Goal: Task Accomplishment & Management: Manage account settings

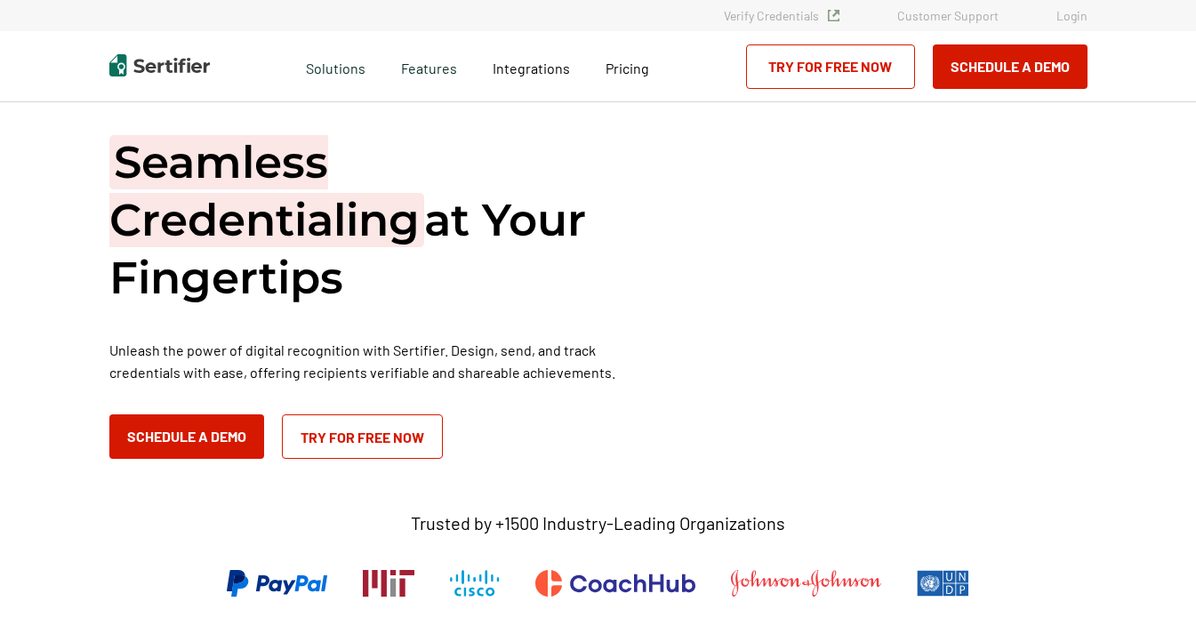
click at [1075, 14] on link "Login" at bounding box center [1071, 15] width 31 height 15
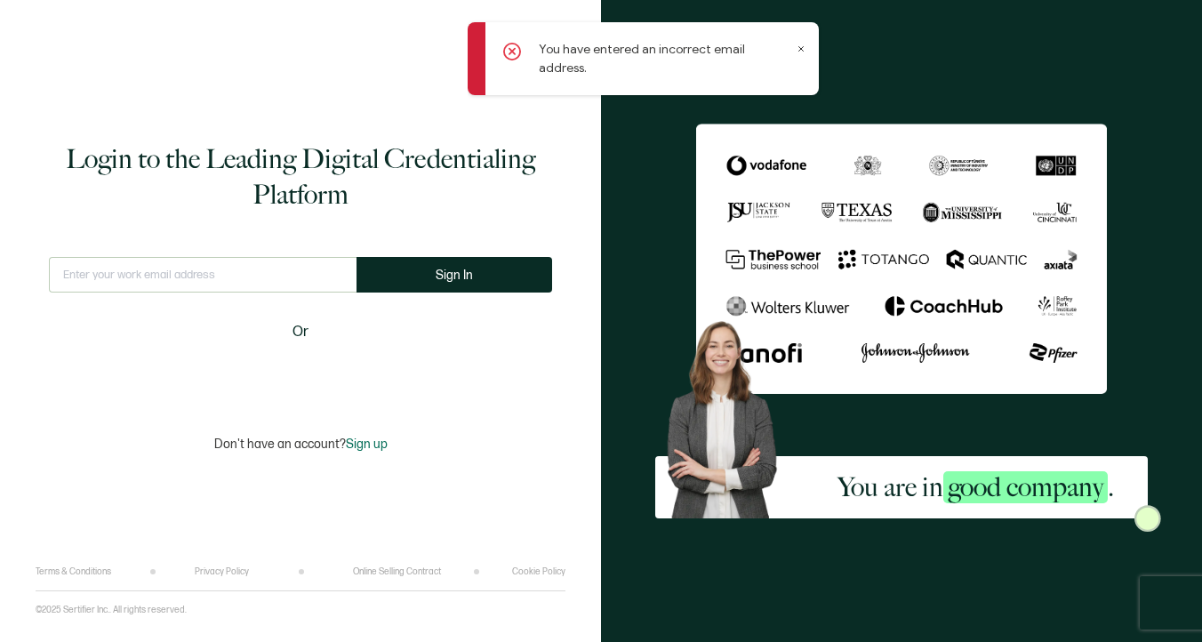
click at [163, 281] on input "text" at bounding box center [203, 275] width 308 height 36
click at [172, 278] on input "[EMAIL_ADDRESS][DOMAIN_NAME]" at bounding box center [203, 275] width 308 height 36
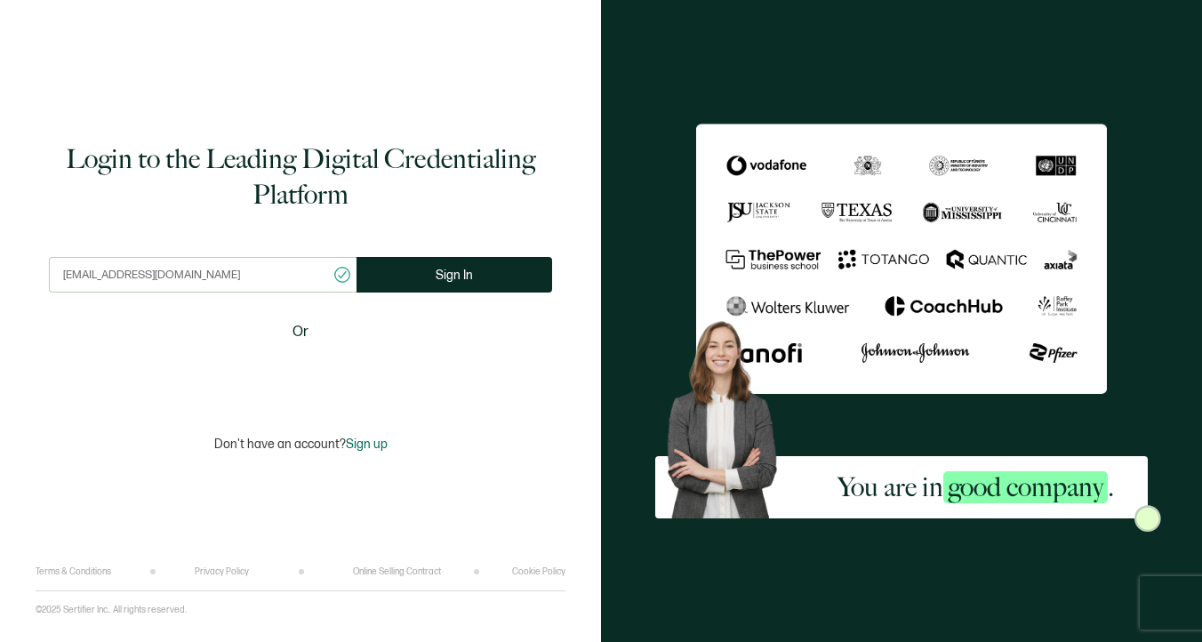
click at [180, 277] on input "[EMAIL_ADDRESS][DOMAIN_NAME]" at bounding box center [203, 275] width 308 height 36
type input "[EMAIL_ADDRESS][DOMAIN_NAME]"
click at [421, 282] on button "Sign In" at bounding box center [455, 275] width 196 height 36
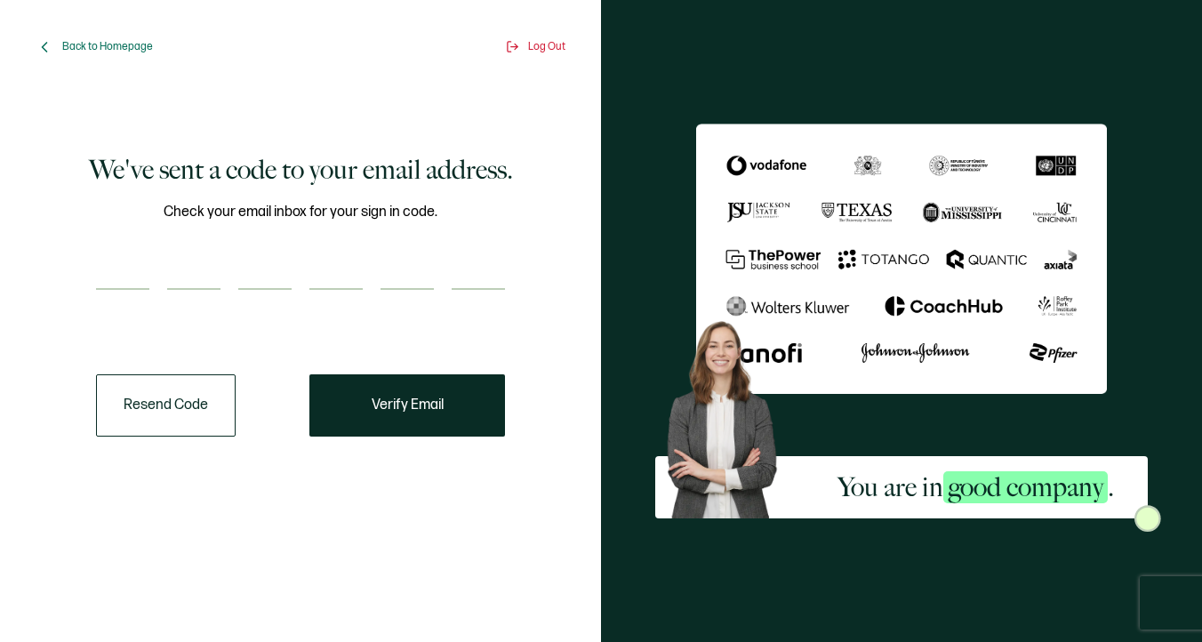
click at [134, 264] on input "number" at bounding box center [122, 272] width 53 height 36
type input "3"
type input "8"
type input "0"
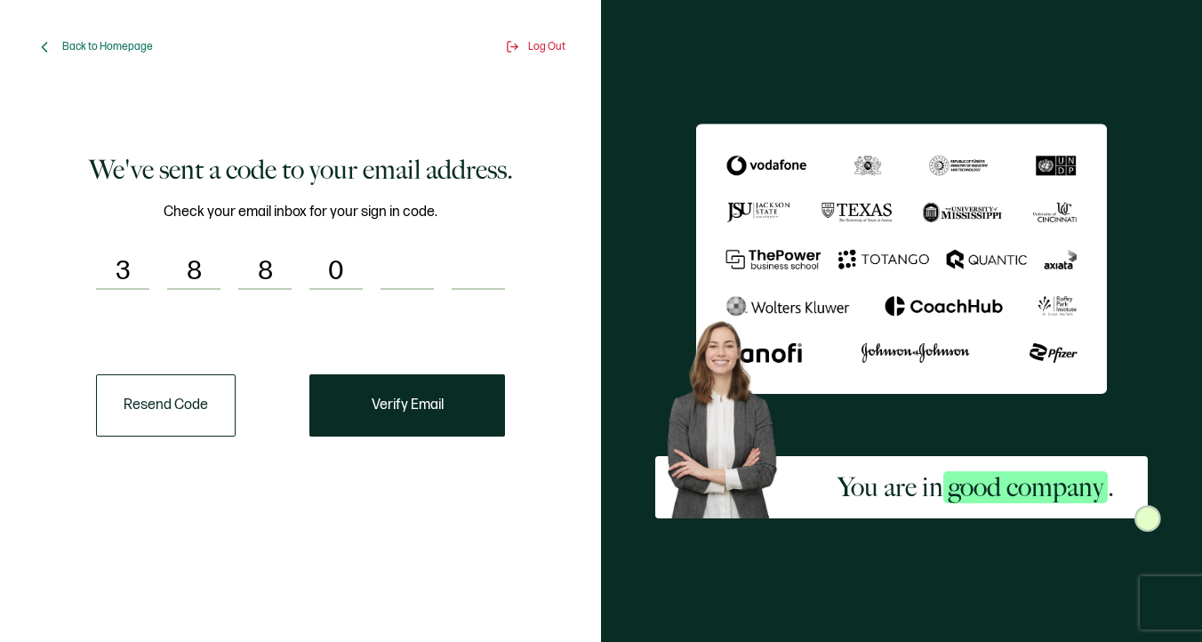
type input "3"
type input "8"
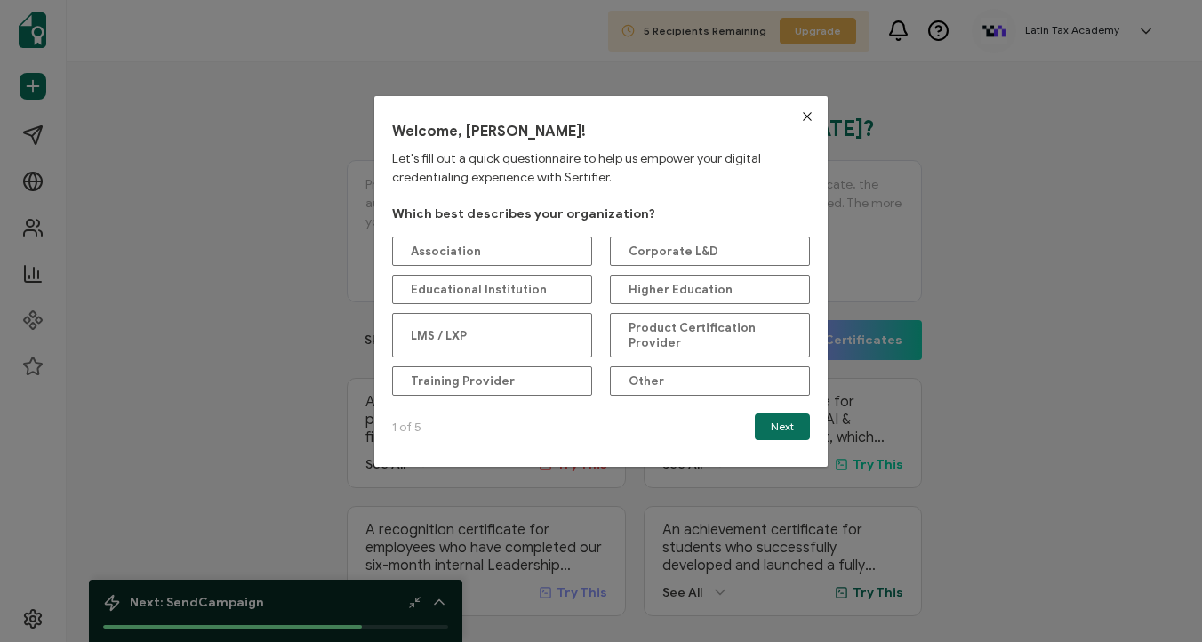
click at [804, 120] on icon "Close" at bounding box center [807, 116] width 14 height 14
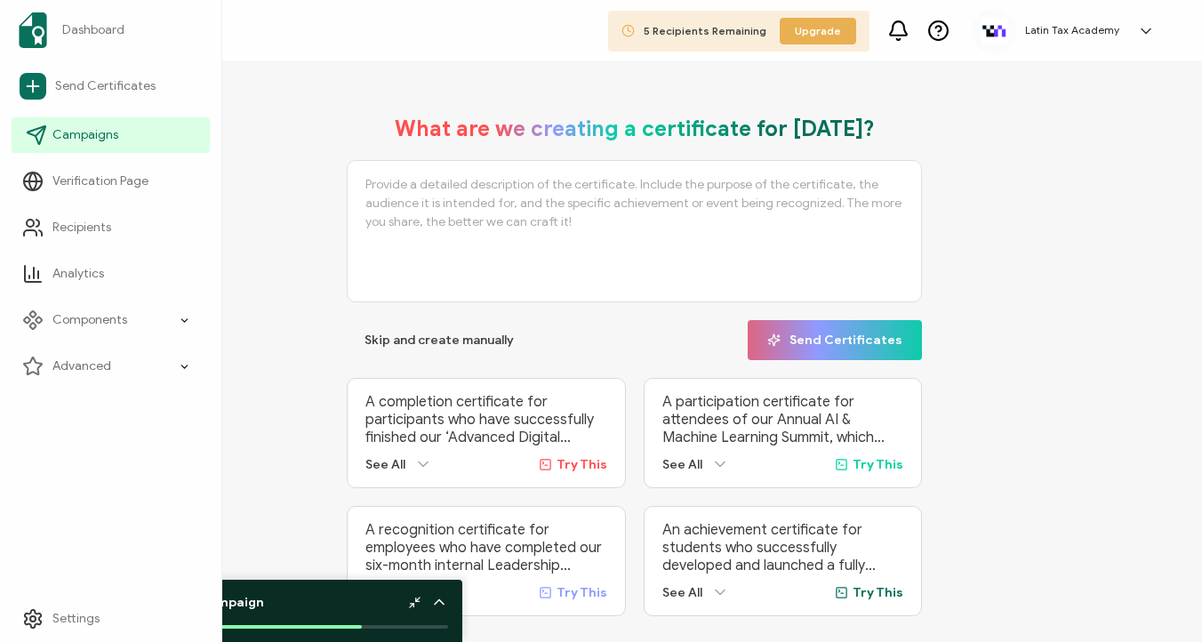
click at [115, 129] on span "Campaigns" at bounding box center [85, 135] width 66 height 18
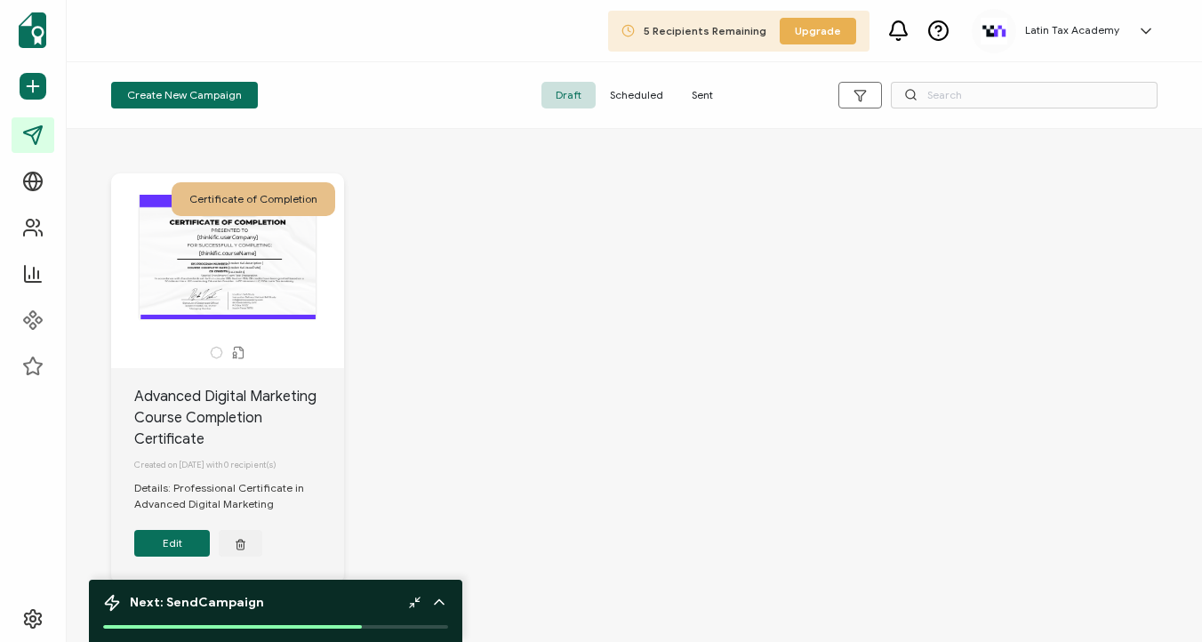
click at [301, 264] on div "The date the credential was issued. This will automatically update to the day t…" at bounding box center [227, 257] width 187 height 124
click at [182, 542] on button "Edit" at bounding box center [172, 543] width 76 height 27
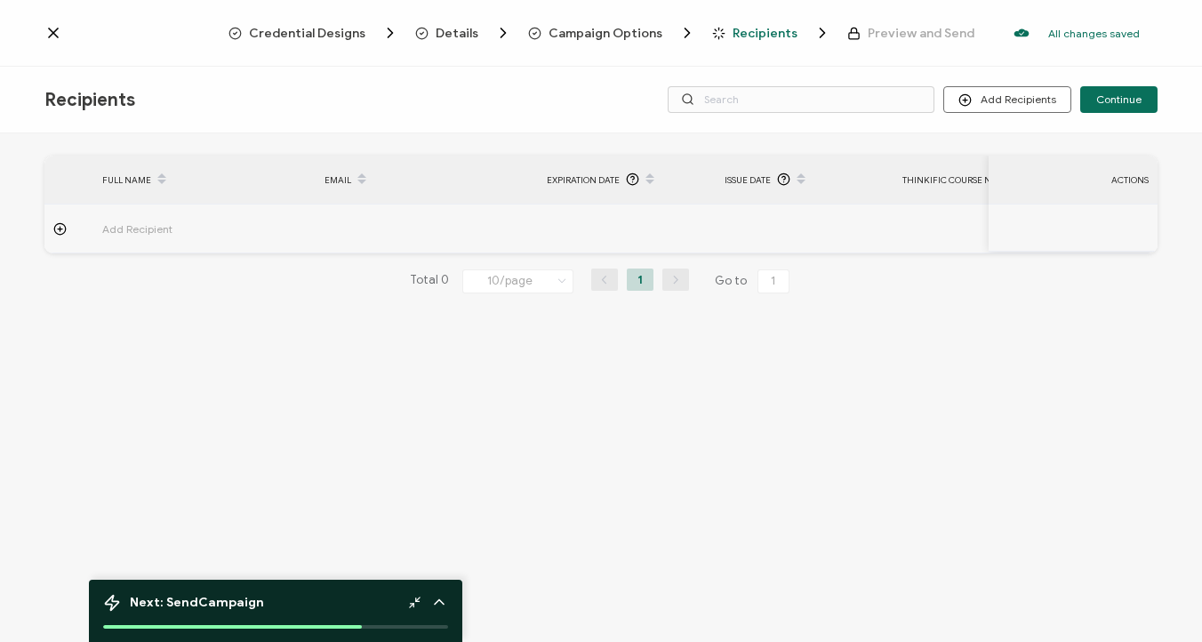
click at [53, 27] on icon at bounding box center [53, 33] width 18 height 18
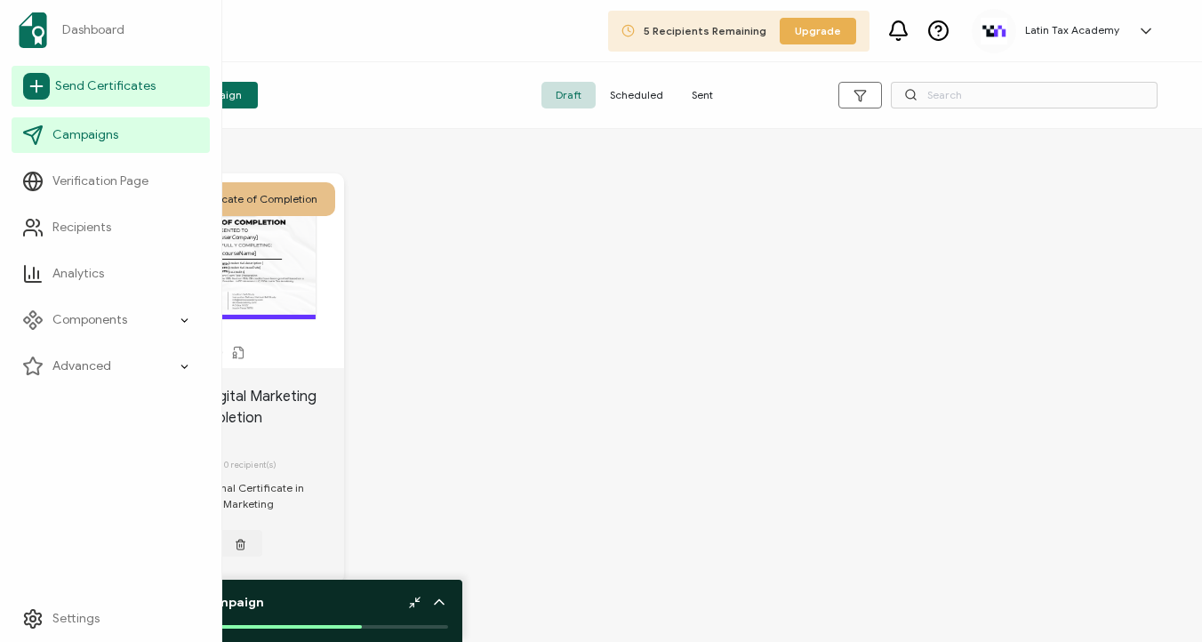
click at [108, 92] on span "Send Certificates" at bounding box center [105, 86] width 100 height 18
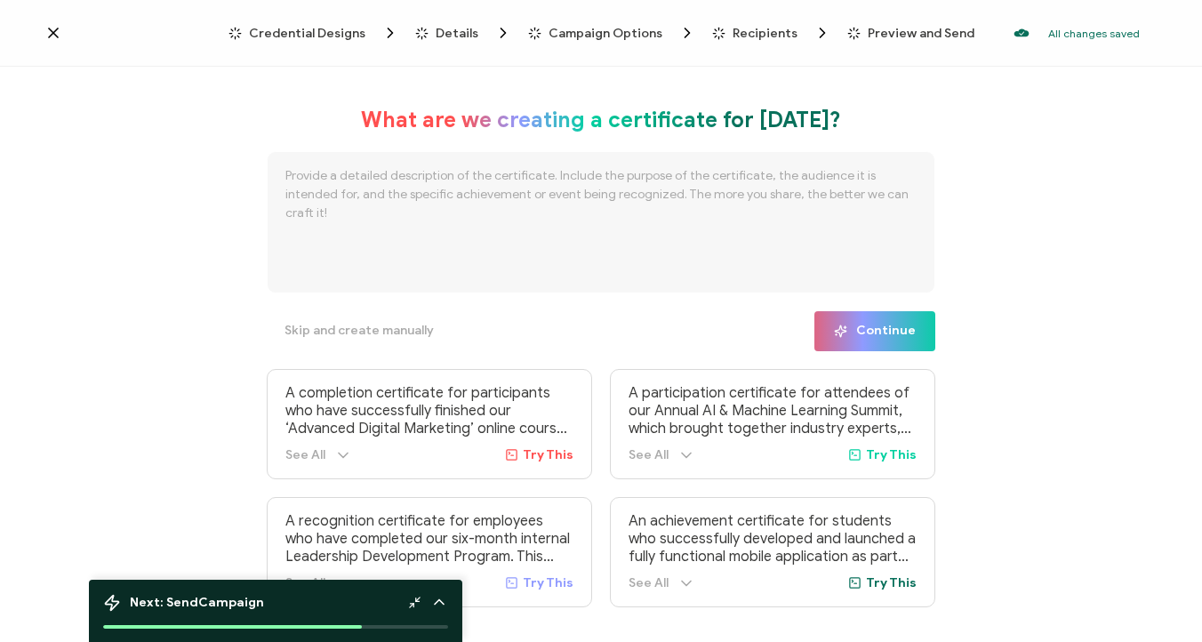
click at [54, 27] on icon at bounding box center [53, 33] width 18 height 18
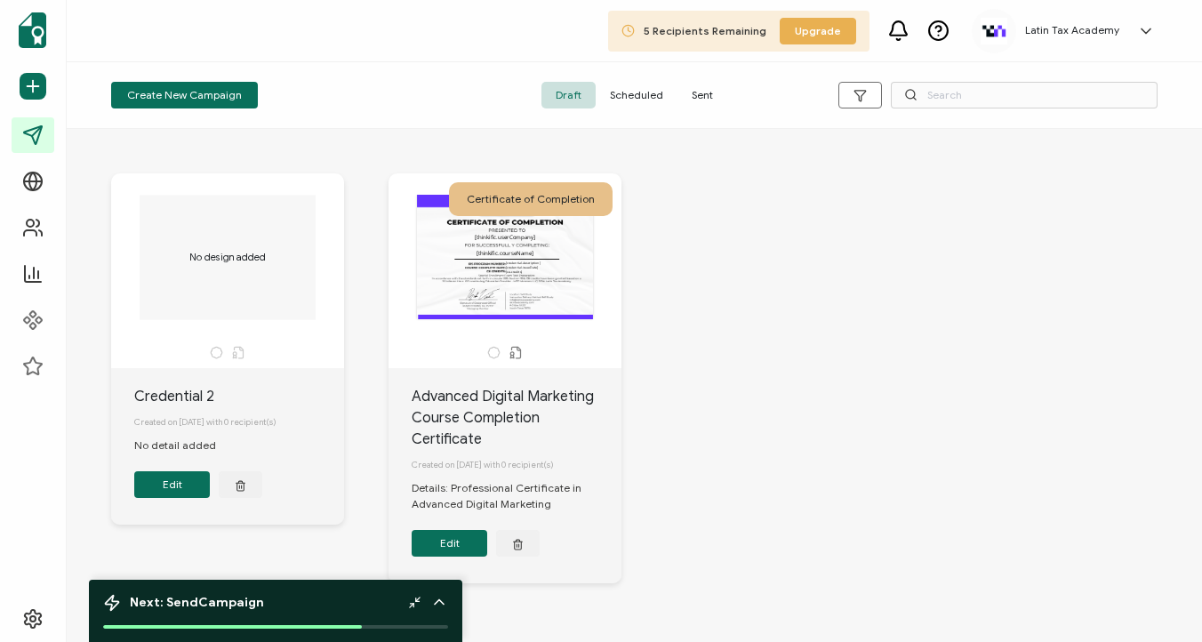
click at [461, 548] on button "Edit" at bounding box center [450, 543] width 76 height 27
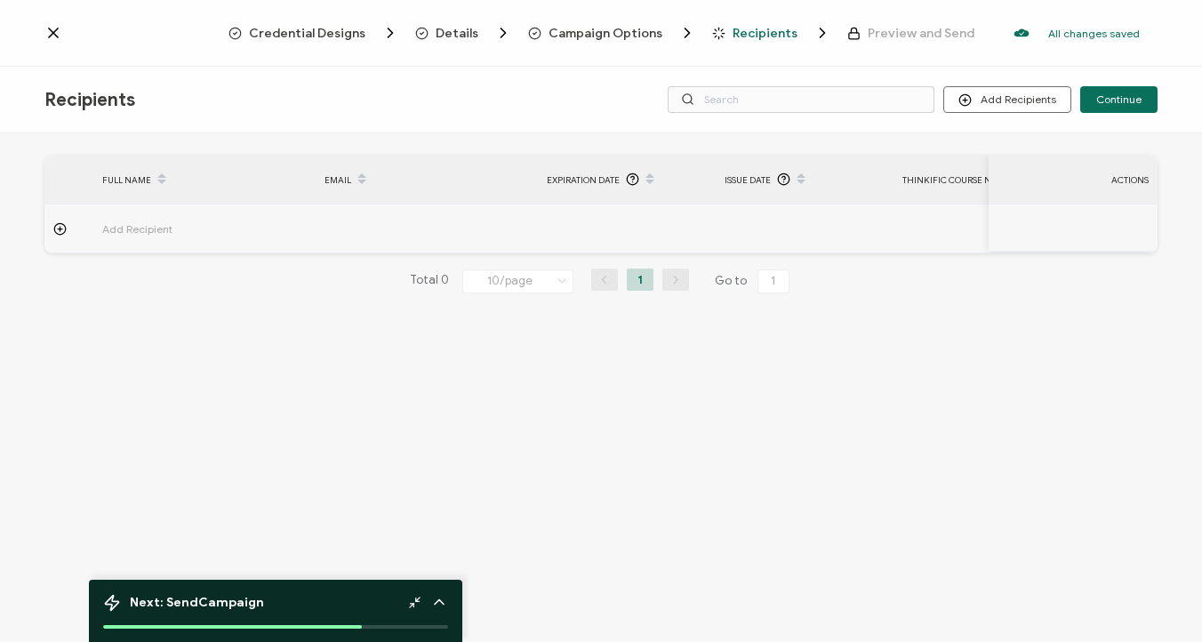
click at [332, 28] on span "Credential Designs" at bounding box center [307, 33] width 116 height 13
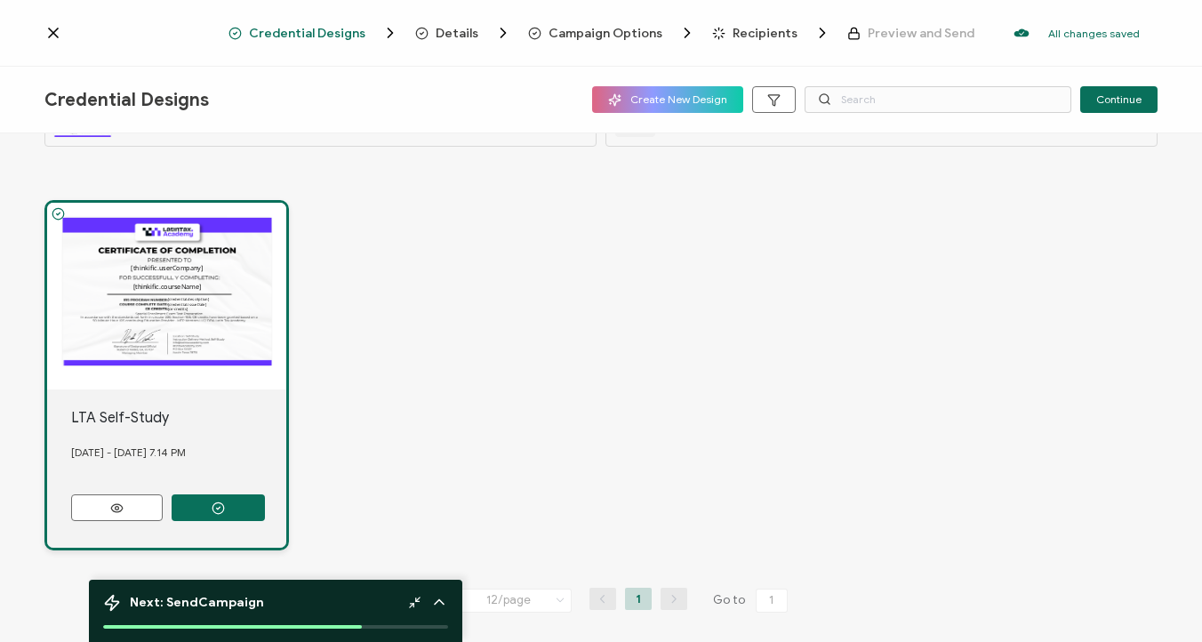
scroll to position [82, 0]
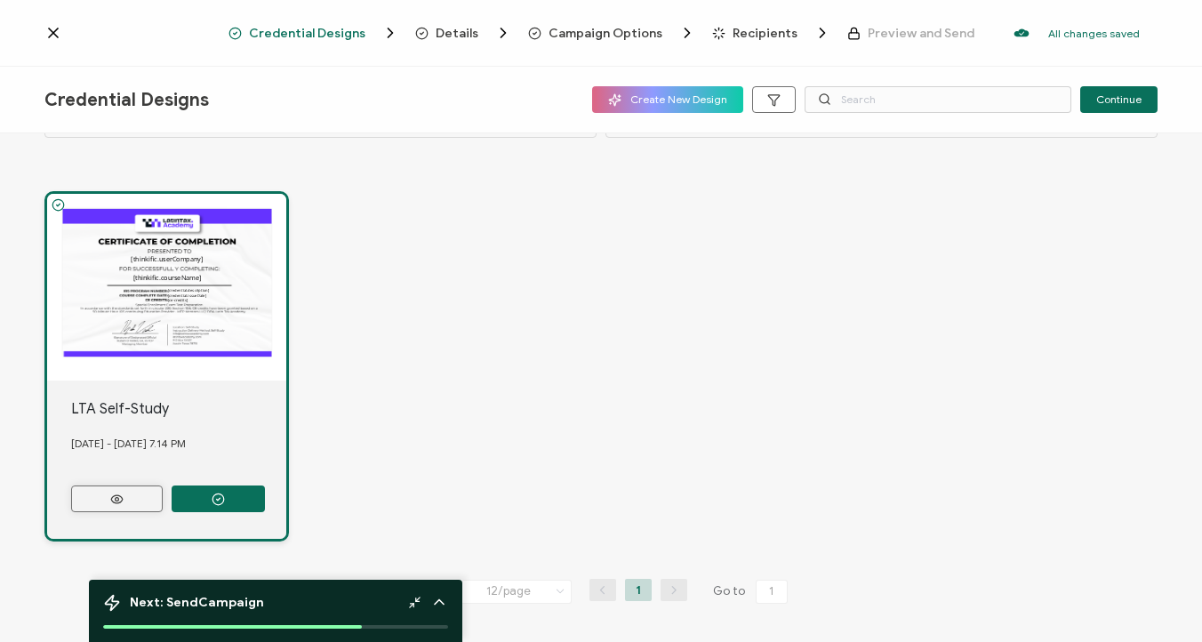
click at [133, 495] on button at bounding box center [117, 498] width 92 height 27
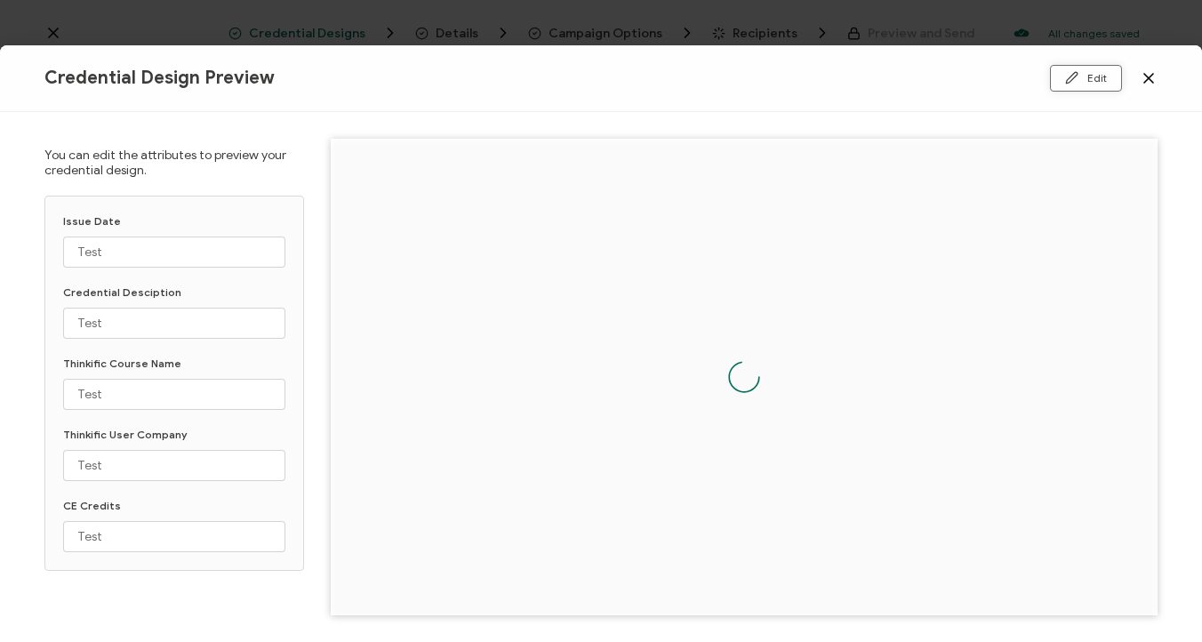
click at [1094, 81] on button "Edit" at bounding box center [1086, 78] width 72 height 27
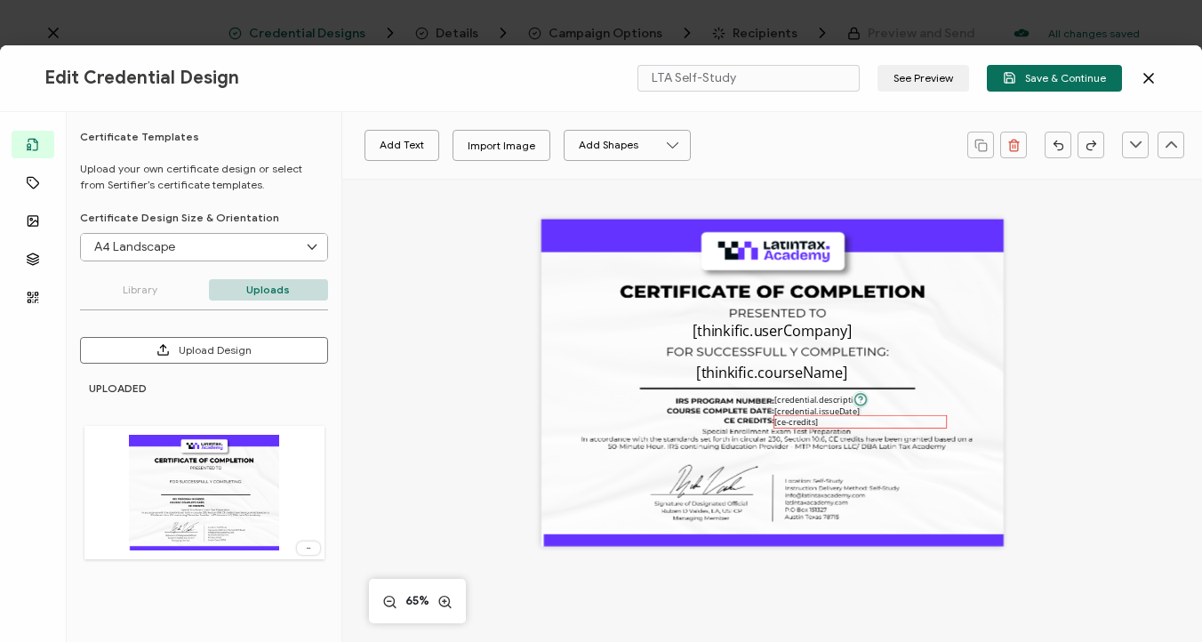
click at [790, 423] on pre "[ce-credits]" at bounding box center [796, 421] width 44 height 11
click at [757, 420] on div "The date the credential was issued. This will automatically update to the day t…" at bounding box center [772, 382] width 462 height 327
click at [750, 422] on div "The date the credential was issued. This will automatically update to the day t…" at bounding box center [772, 382] width 462 height 327
click at [217, 349] on button "Upload Design" at bounding box center [204, 350] width 248 height 27
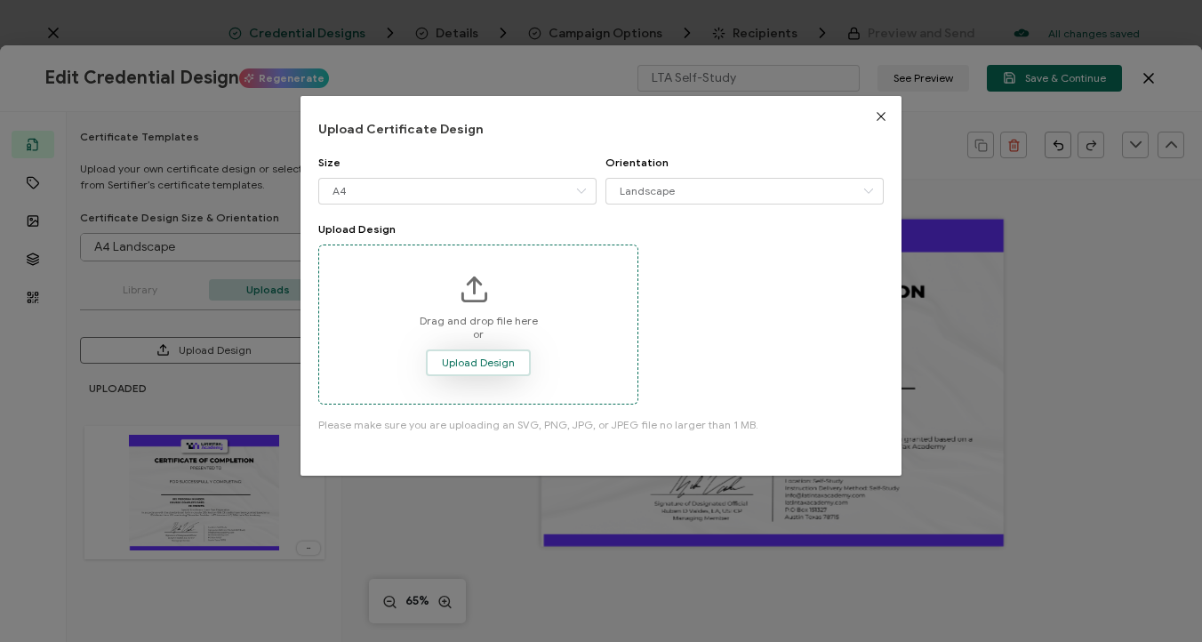
click at [479, 360] on span "Upload Design" at bounding box center [478, 362] width 73 height 11
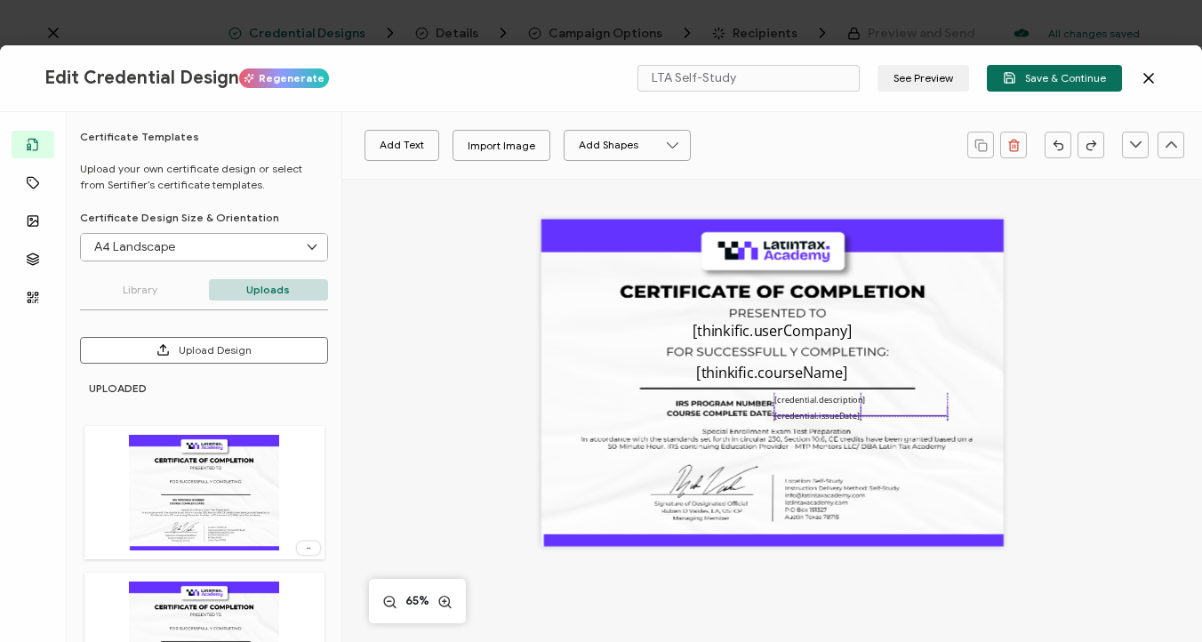
click at [821, 415] on div "The date the credential was issued. This will automatically update to the day t…" at bounding box center [772, 382] width 462 height 327
click at [822, 399] on pre "[credential.description]" at bounding box center [820, 402] width 92 height 11
click at [822, 413] on pre "[credential.issueDate]" at bounding box center [816, 415] width 85 height 11
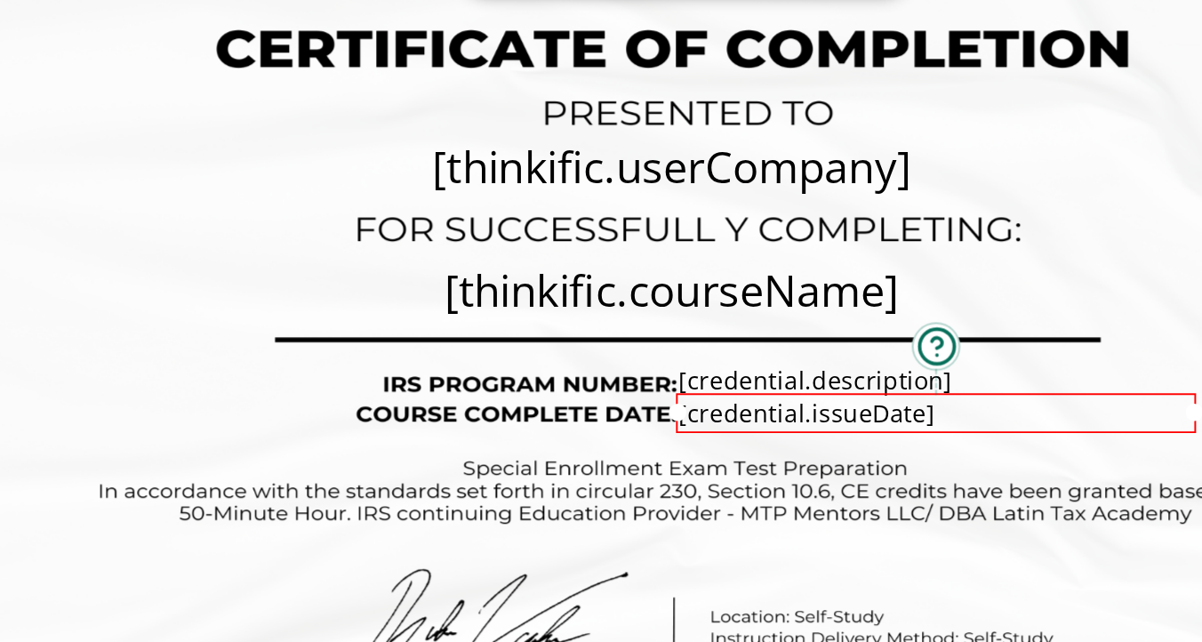
click at [637, 397] on div "The date the credential was issued. This will automatically update to the day t…" at bounding box center [772, 382] width 462 height 327
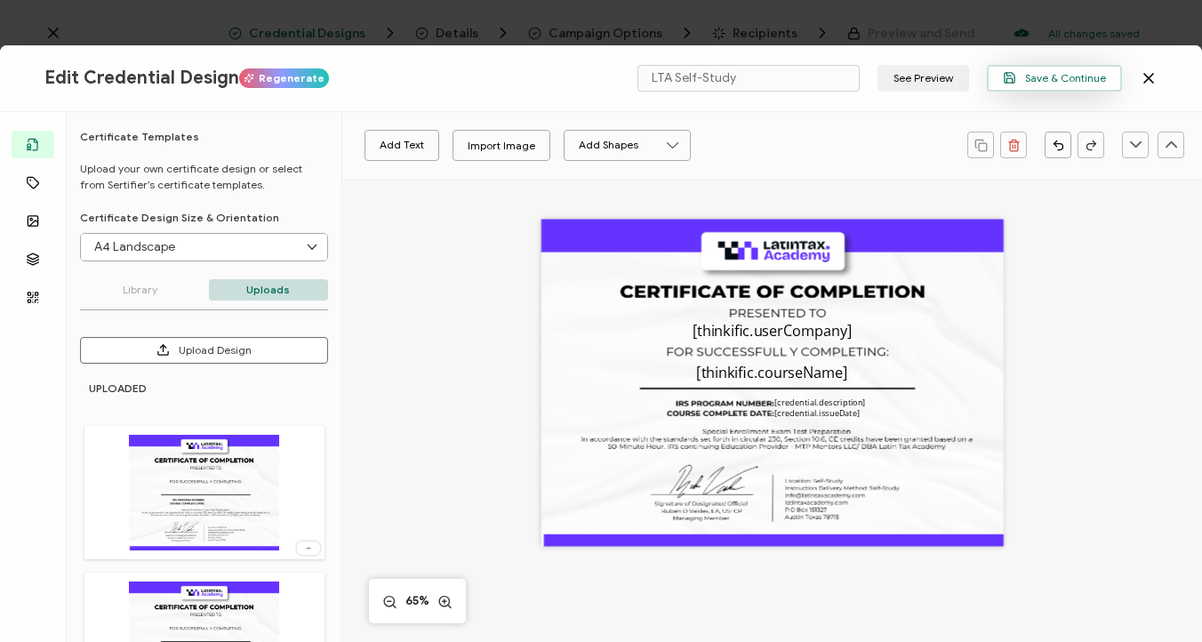
click at [1038, 77] on span "Save & Continue" at bounding box center [1054, 77] width 103 height 13
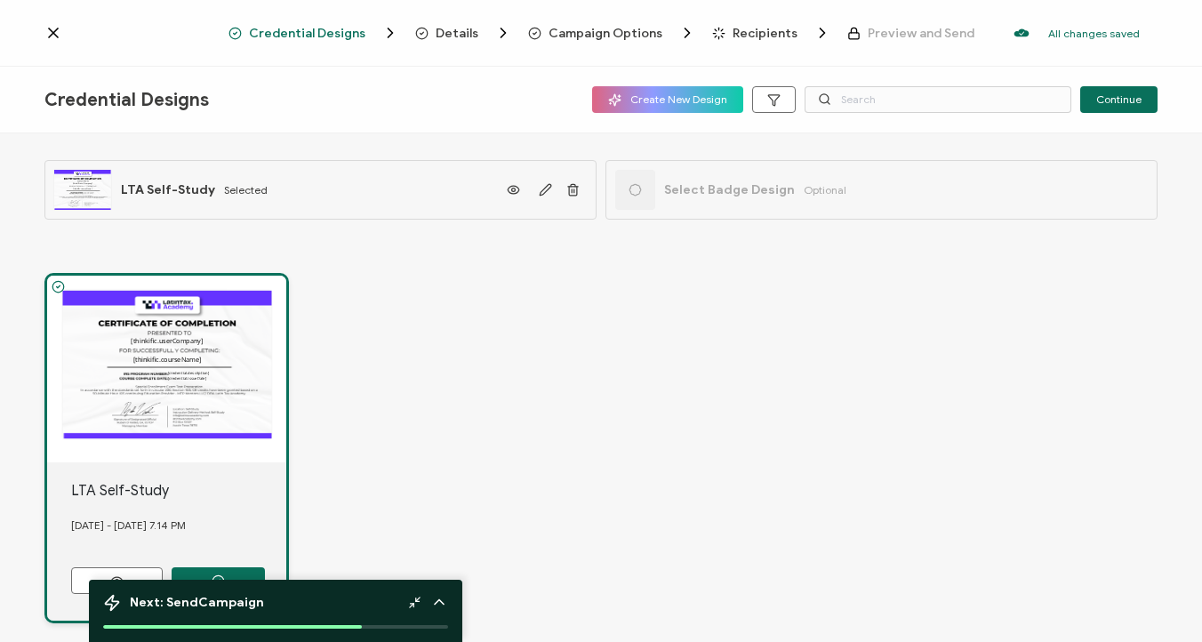
click at [429, 397] on div "The date the credential was issued. This will automatically update to the day t…" at bounding box center [600, 447] width 1113 height 421
click at [637, 104] on span "Create New Design" at bounding box center [667, 99] width 119 height 13
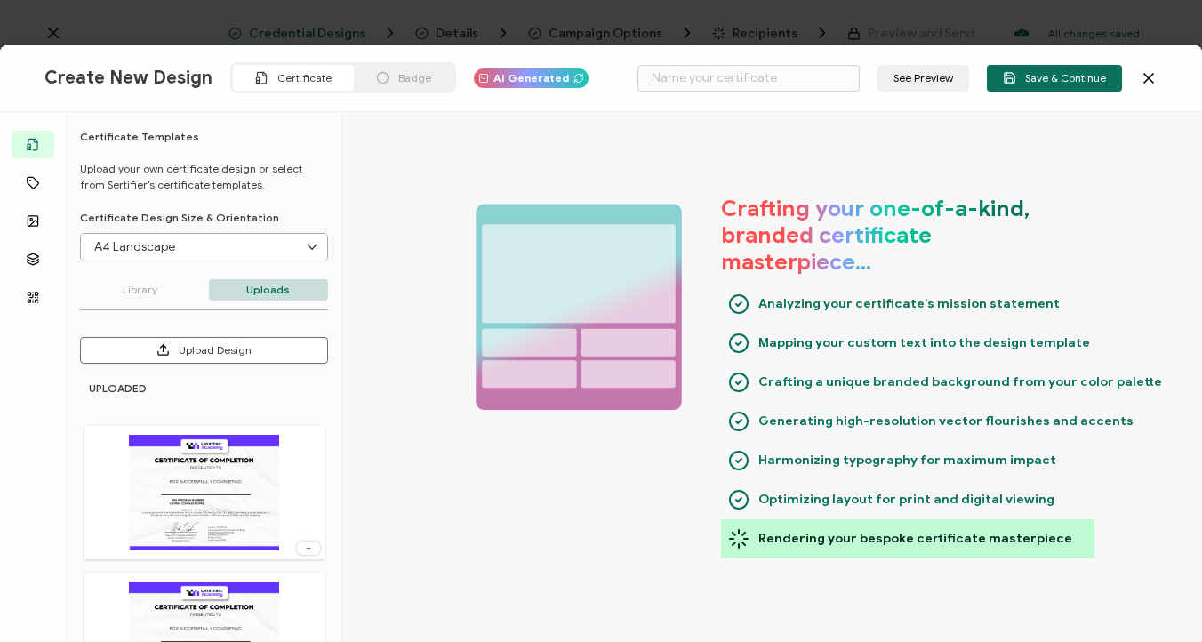
type input "Strouk"
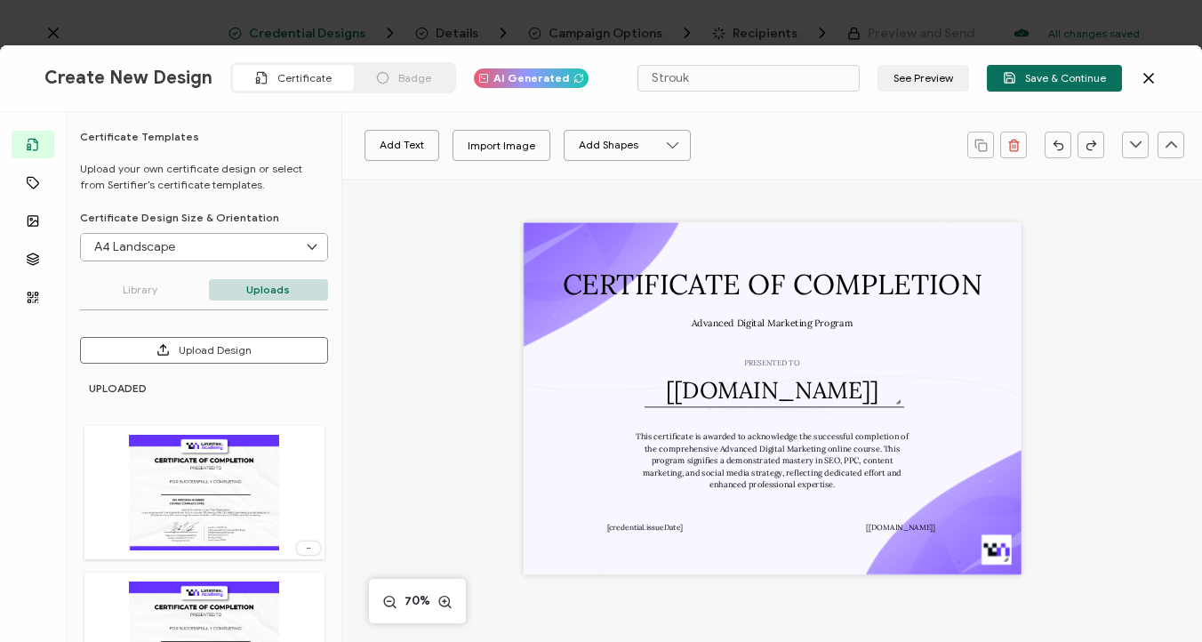
click at [1145, 86] on icon at bounding box center [1149, 78] width 18 height 18
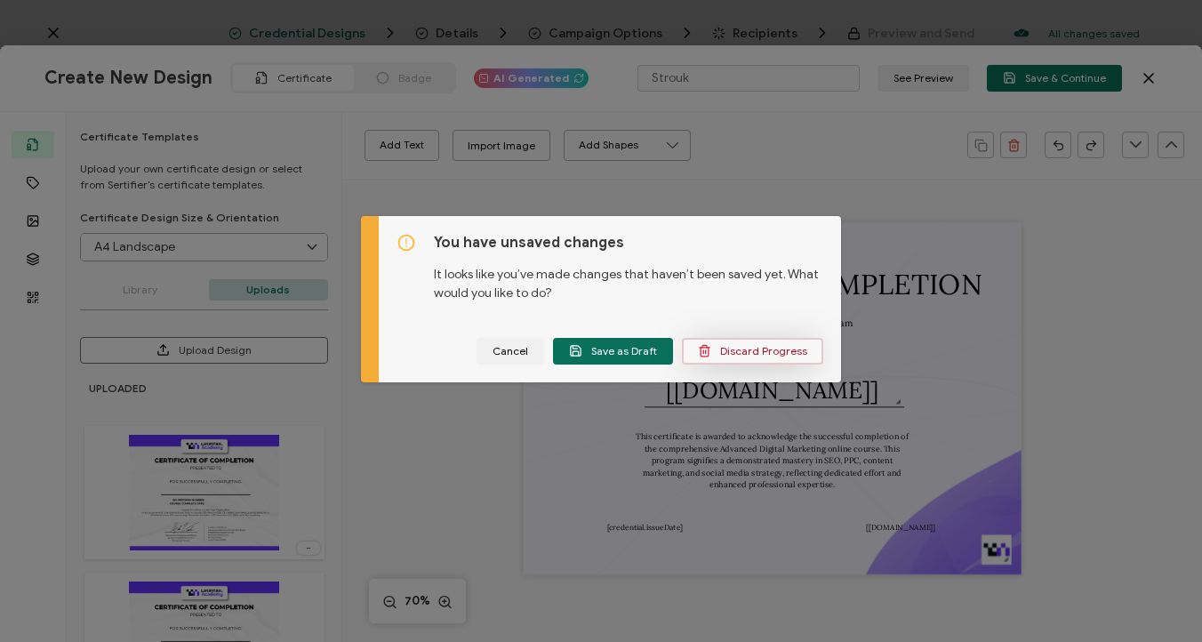
click at [732, 357] on span "Discard Progress" at bounding box center [752, 350] width 109 height 13
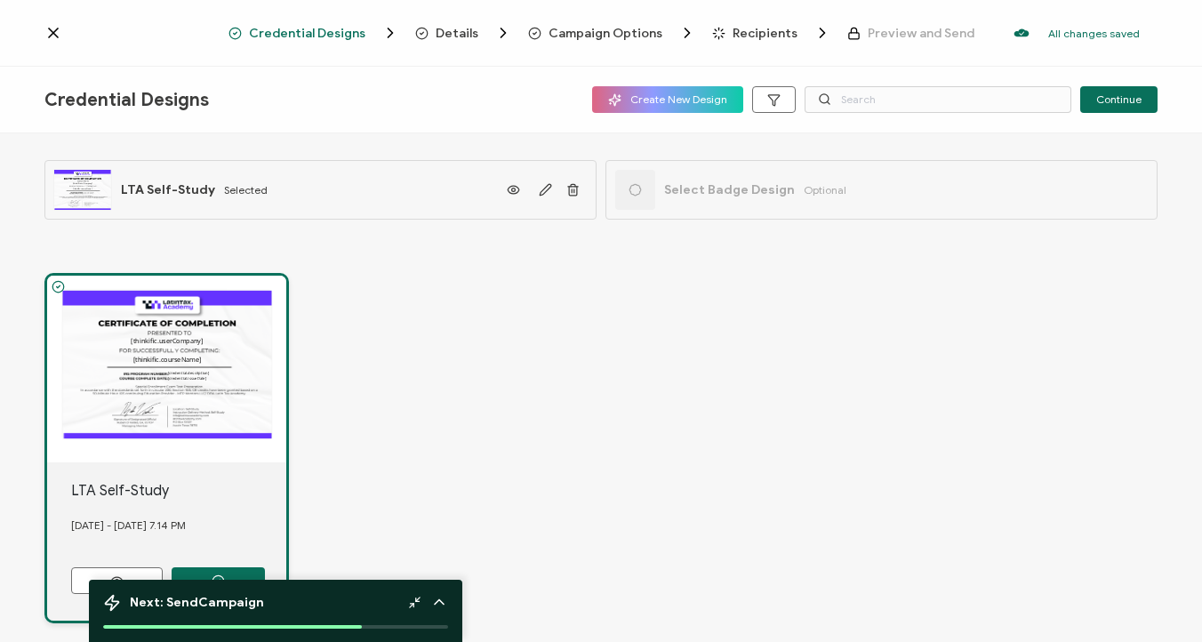
click at [59, 28] on icon at bounding box center [53, 33] width 18 height 18
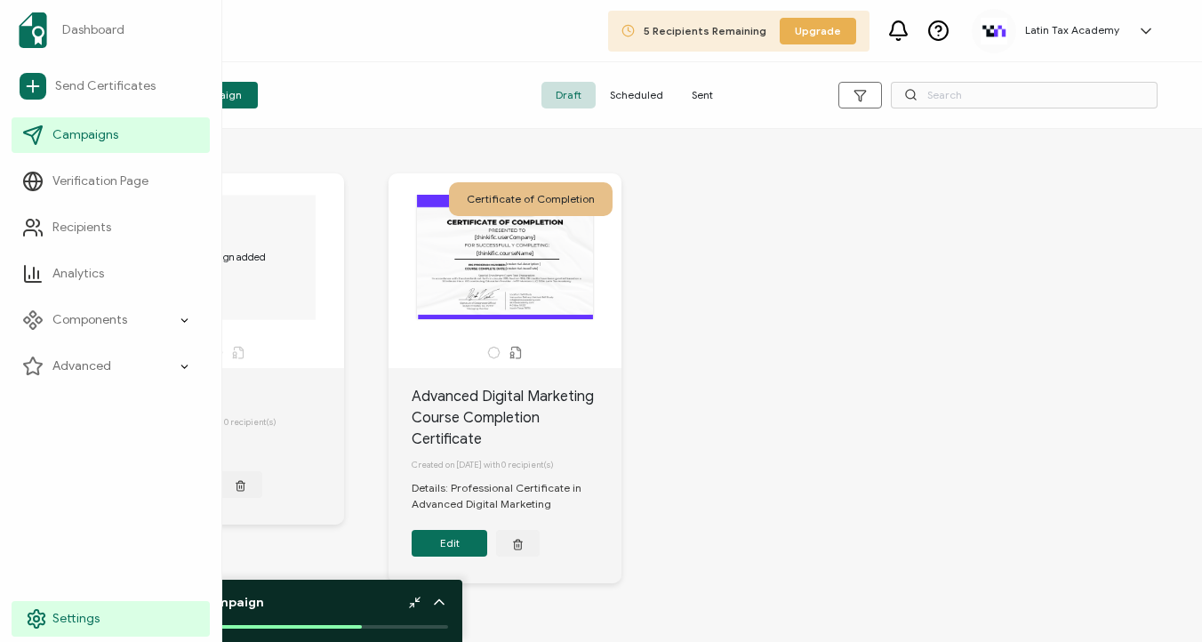
click at [33, 611] on icon at bounding box center [36, 618] width 21 height 21
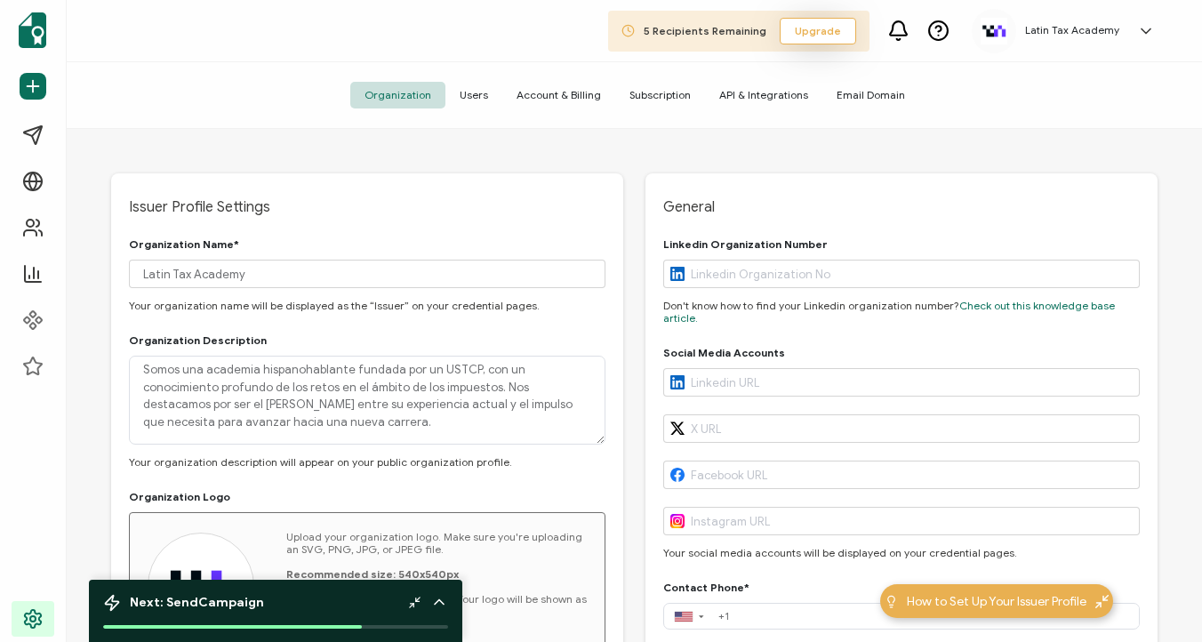
click at [837, 30] on span "Upgrade" at bounding box center [818, 31] width 46 height 16
